Goal: Information Seeking & Learning: Find specific fact

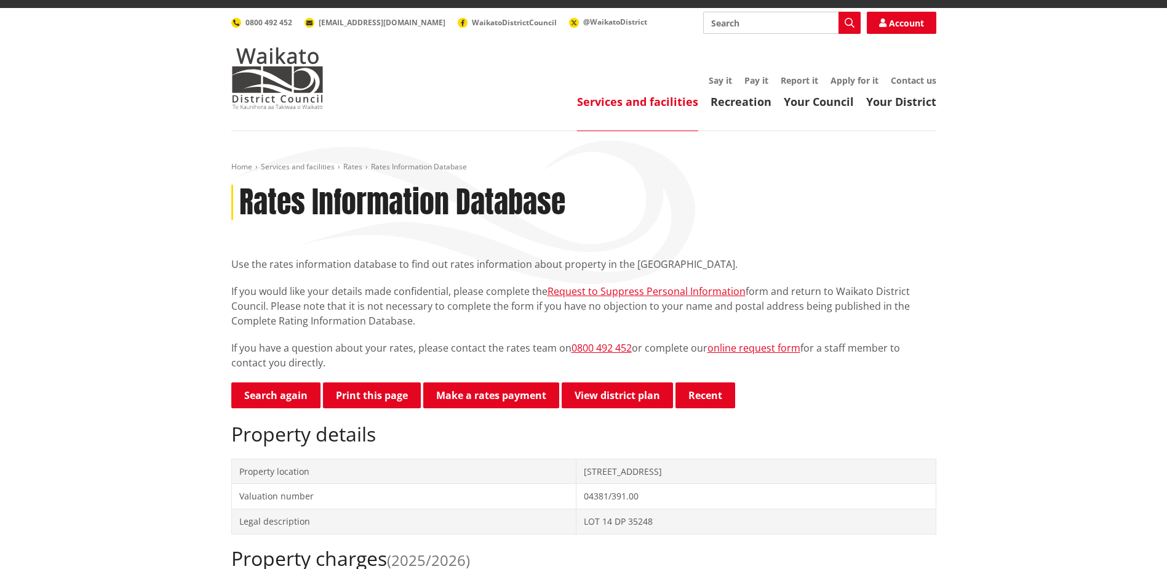
scroll to position [123, 0]
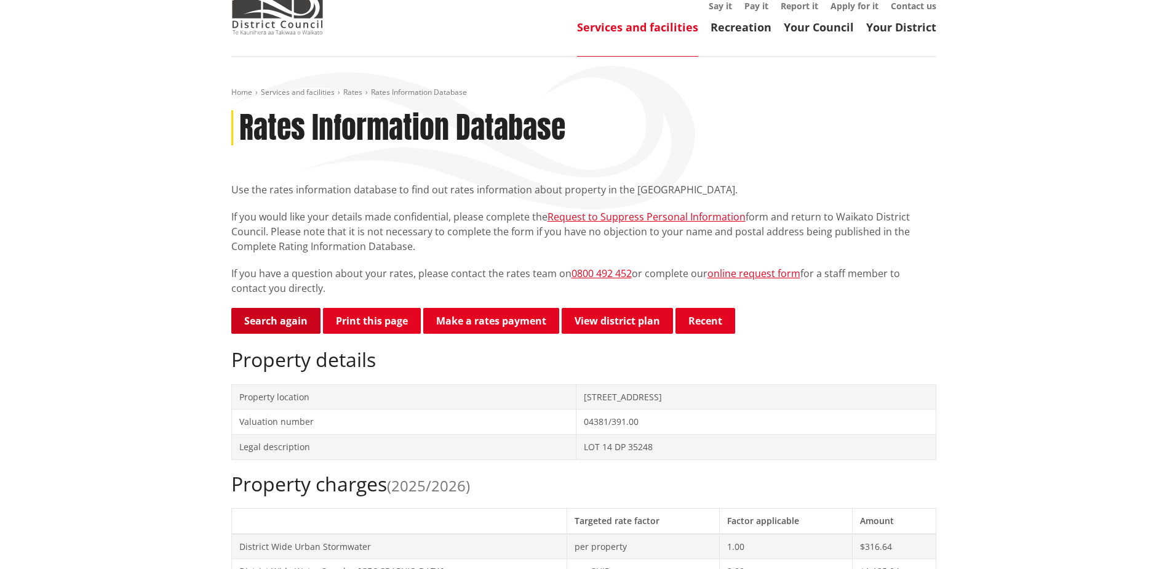
click at [278, 308] on link "Search again" at bounding box center [275, 321] width 89 height 26
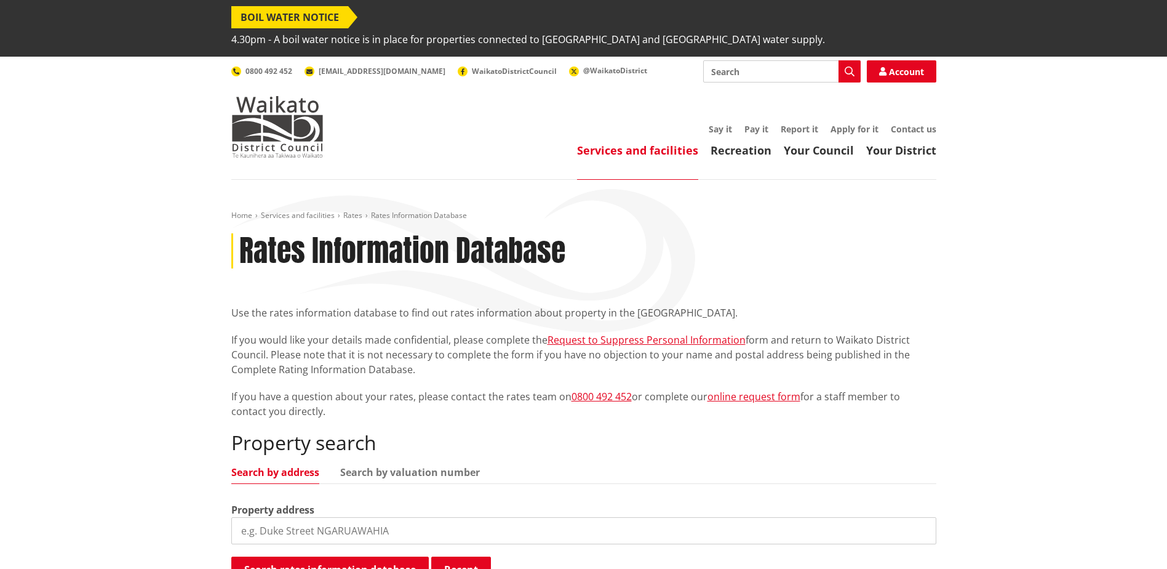
click at [386, 518] on input "search" at bounding box center [583, 530] width 705 height 27
type input "31 [PERSON_NAME]"
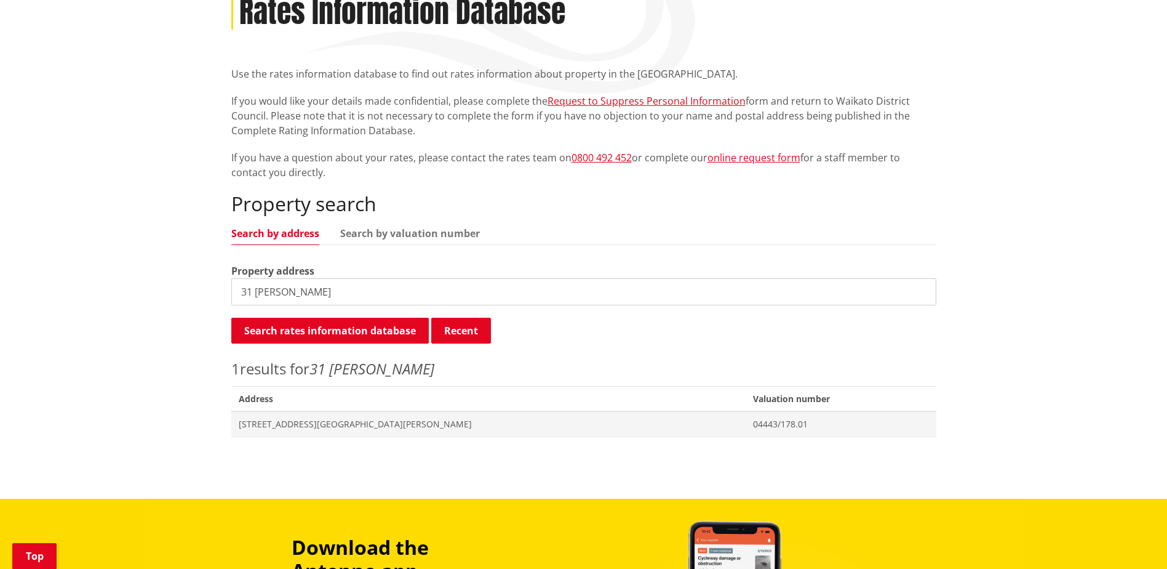
scroll to position [246, 0]
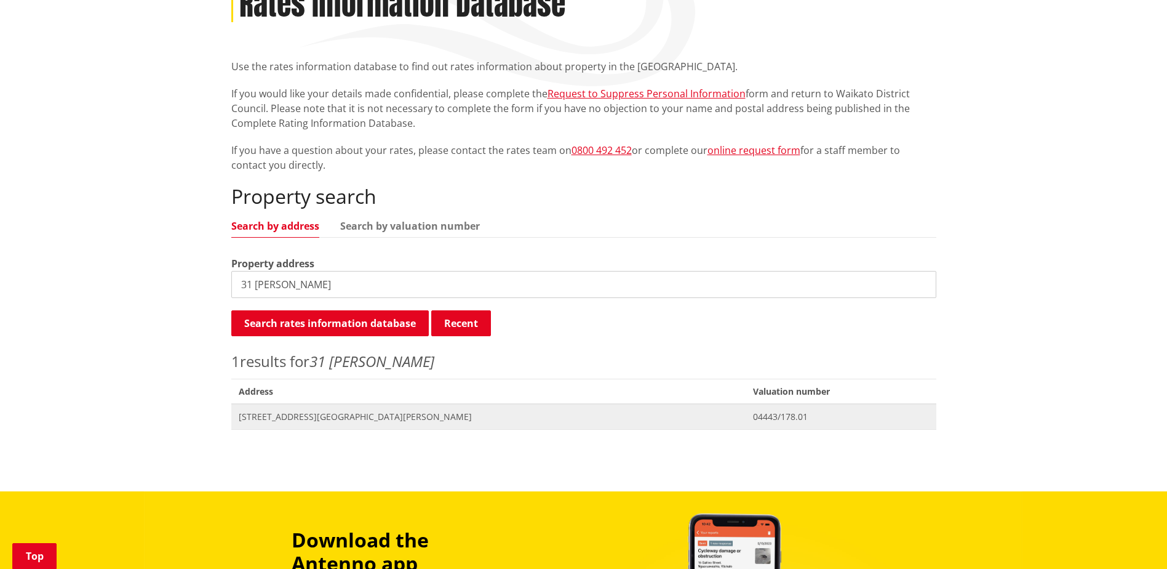
click at [300, 410] on span "[STREET_ADDRESS][GEOGRAPHIC_DATA][PERSON_NAME]" at bounding box center [489, 416] width 500 height 12
